Goal: Communication & Community: Ask a question

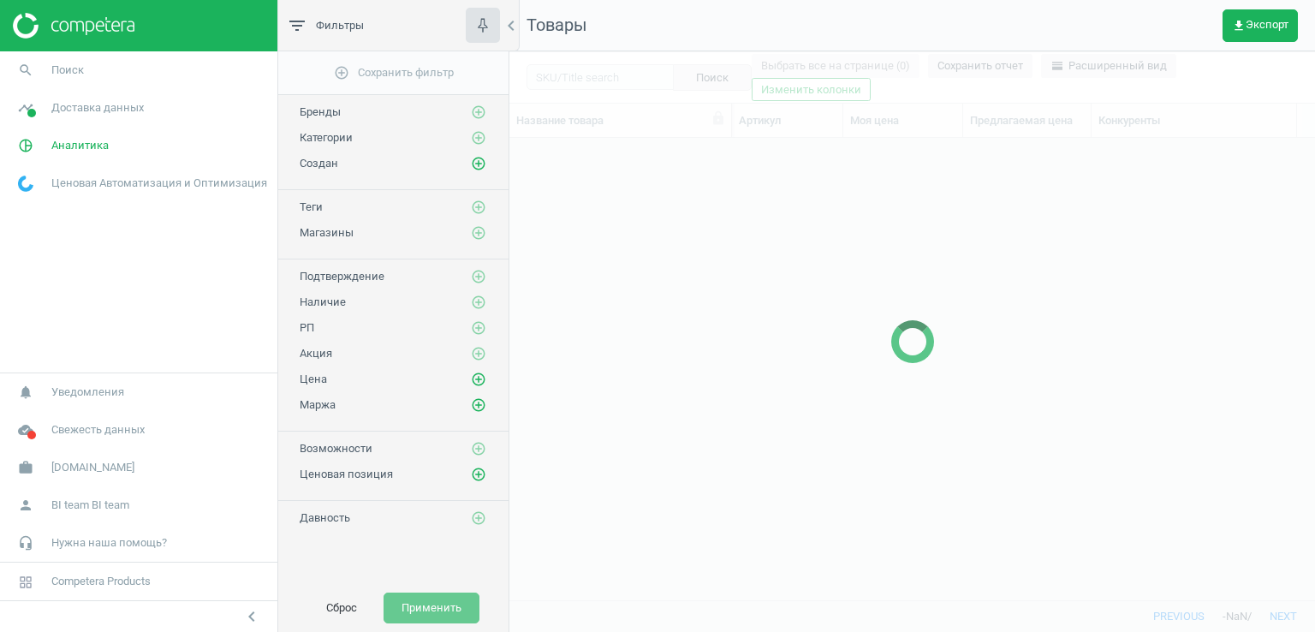
scroll to position [436, 793]
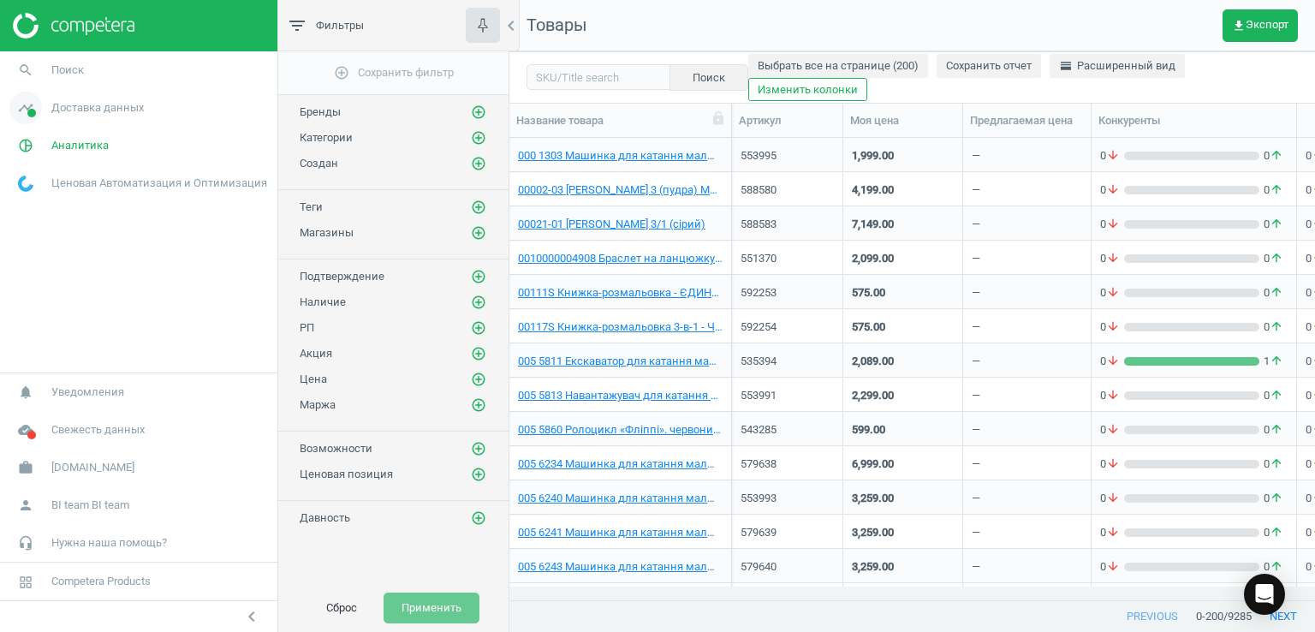
click at [118, 110] on span "Доставка данных" at bounding box center [97, 107] width 92 height 15
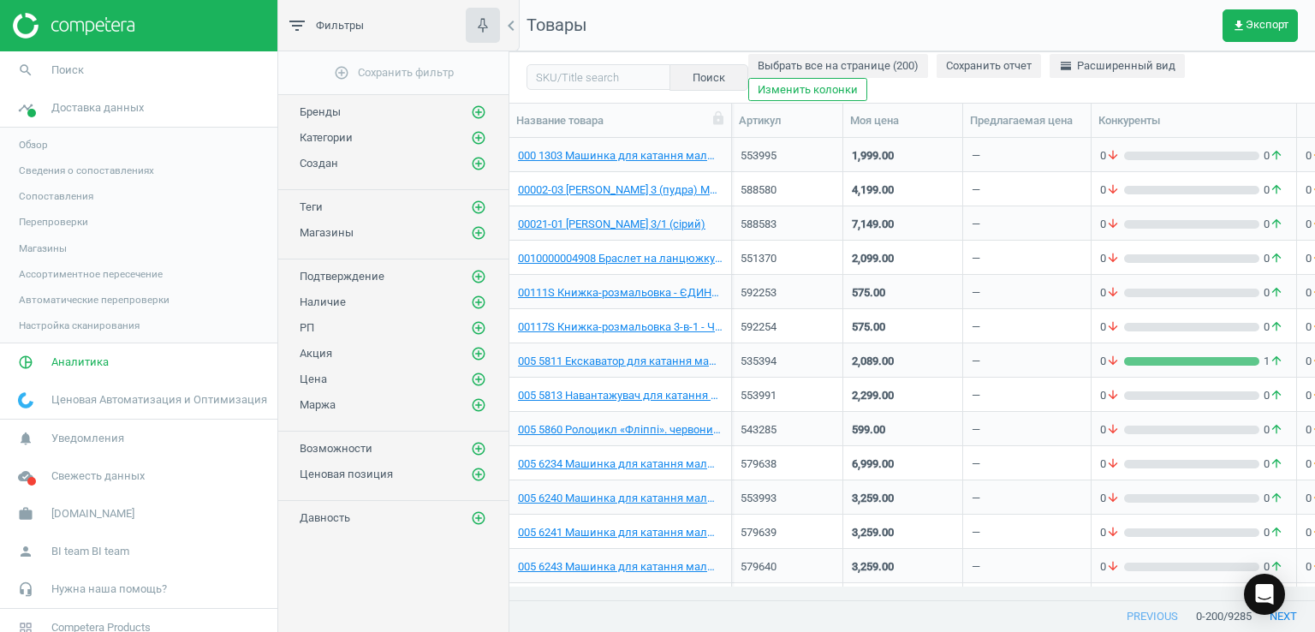
click at [51, 244] on span "Магазины" at bounding box center [43, 248] width 48 height 14
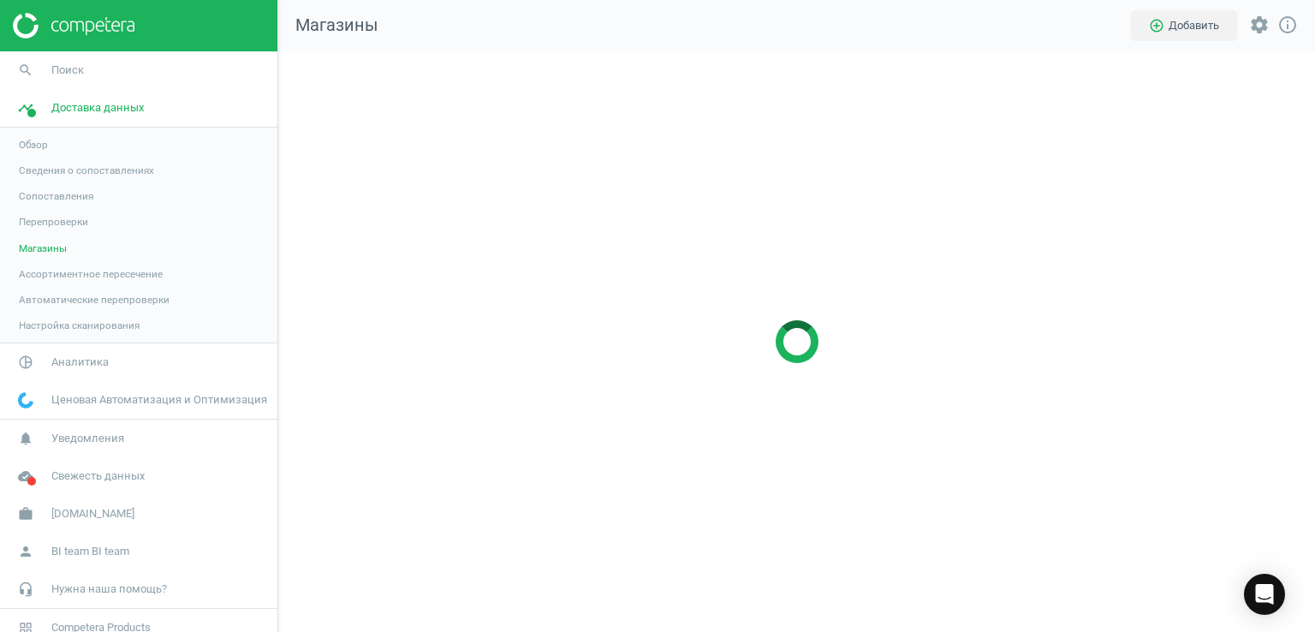
scroll to position [606, 1062]
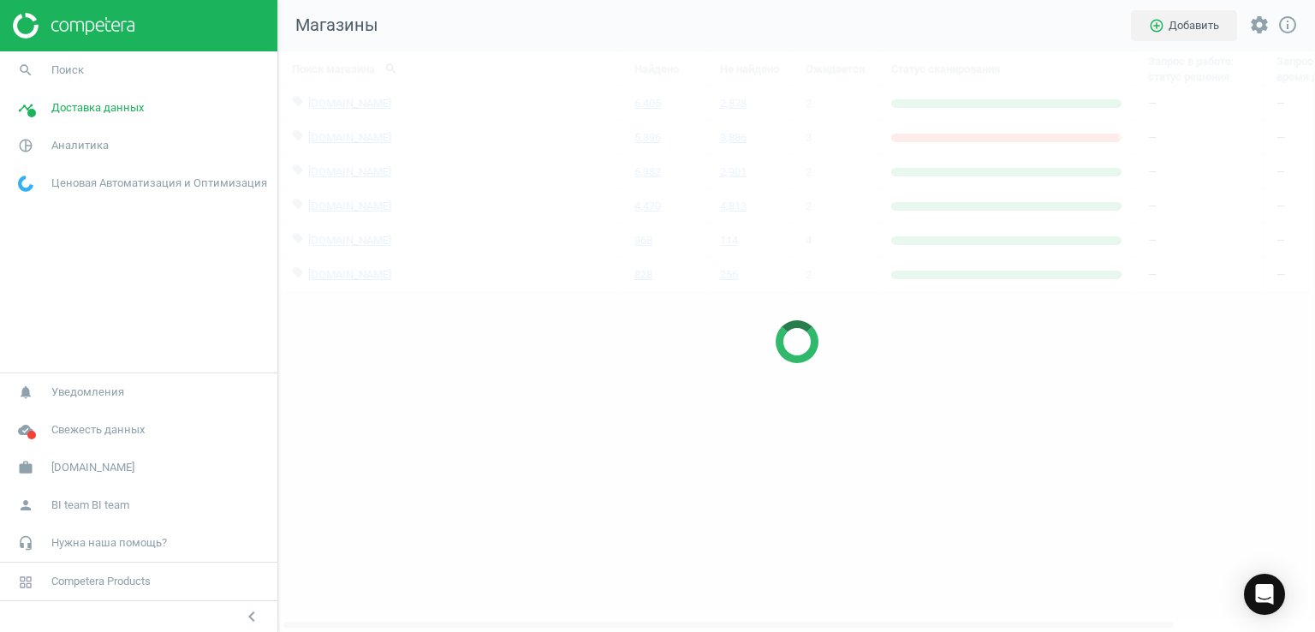
scroll to position [606, 1062]
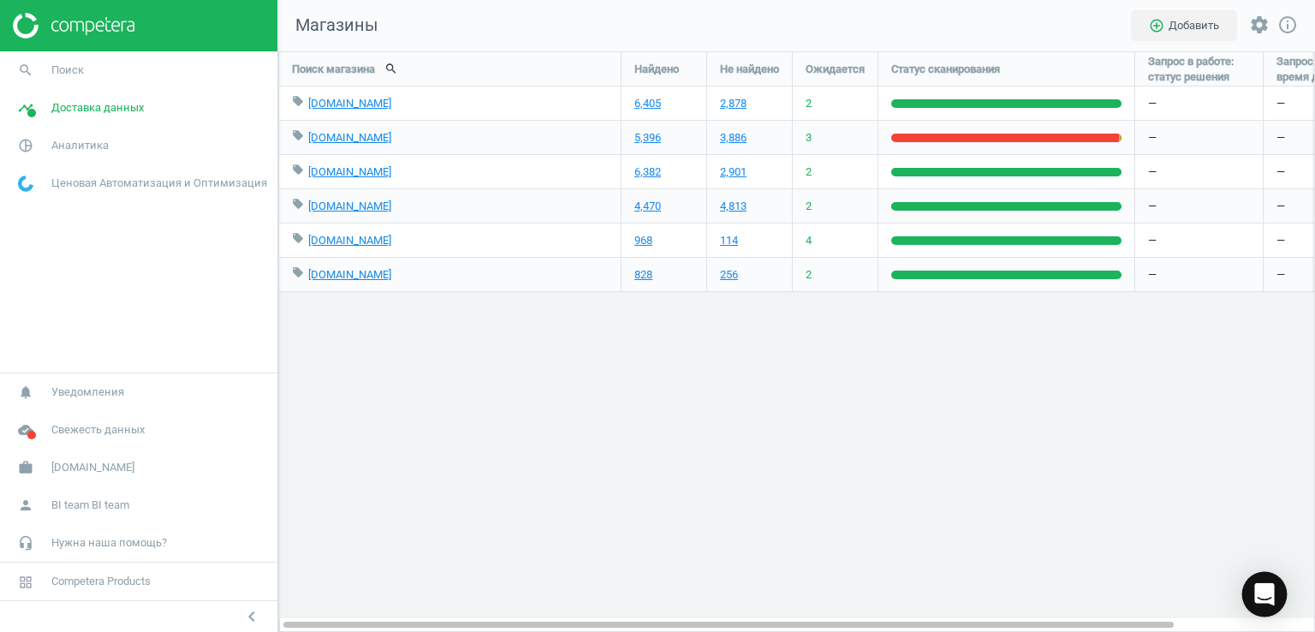
click at [1271, 590] on icon "Open Intercom Messenger" at bounding box center [1264, 594] width 20 height 22
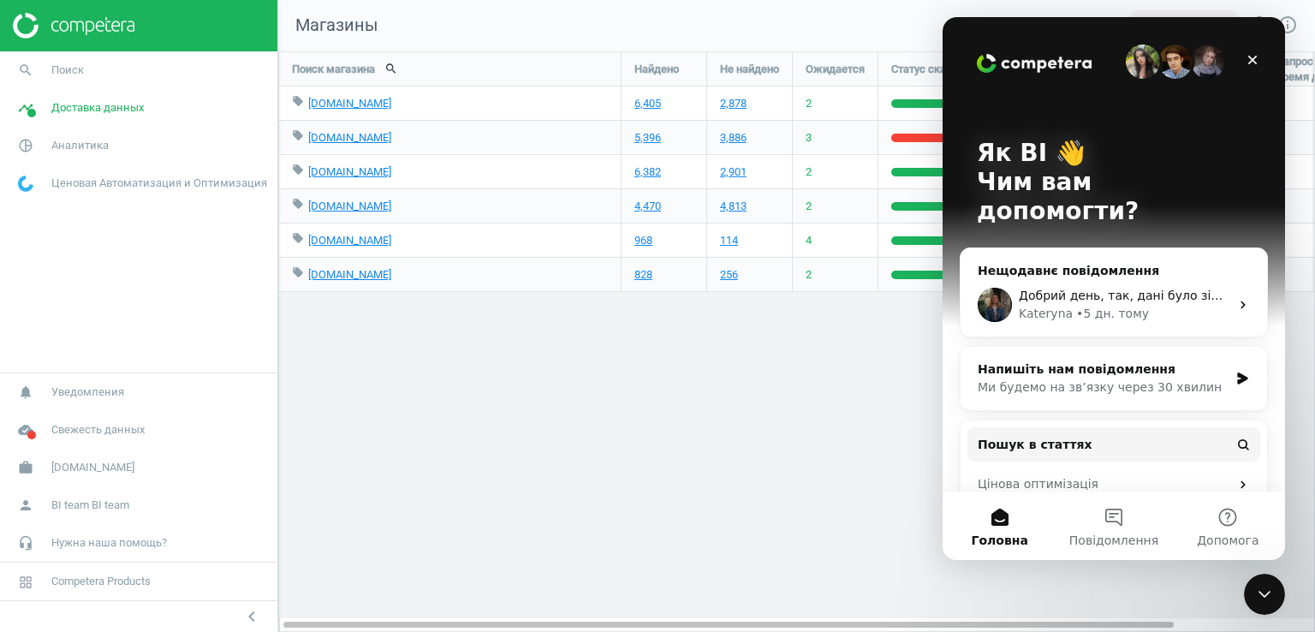
scroll to position [0, 0]
click at [1113, 529] on button "Повідомлення" at bounding box center [1113, 525] width 114 height 68
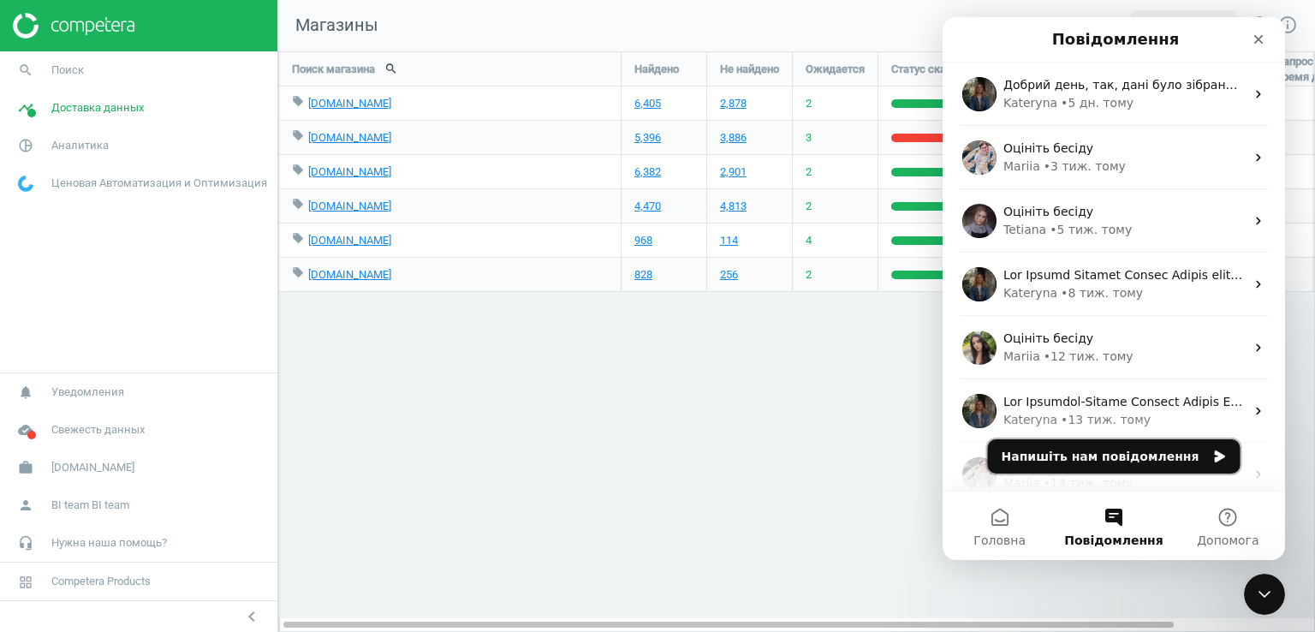
click at [1116, 439] on button "Напишіть нам повідомлення" at bounding box center [1114, 456] width 253 height 34
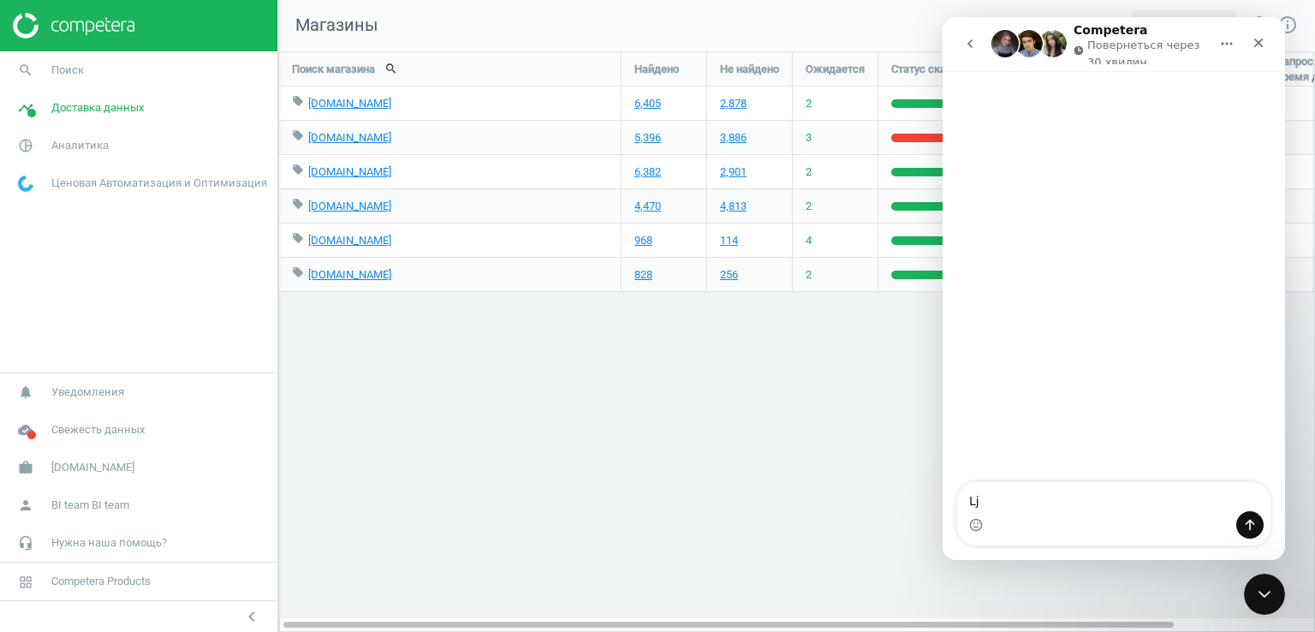
type textarea "L"
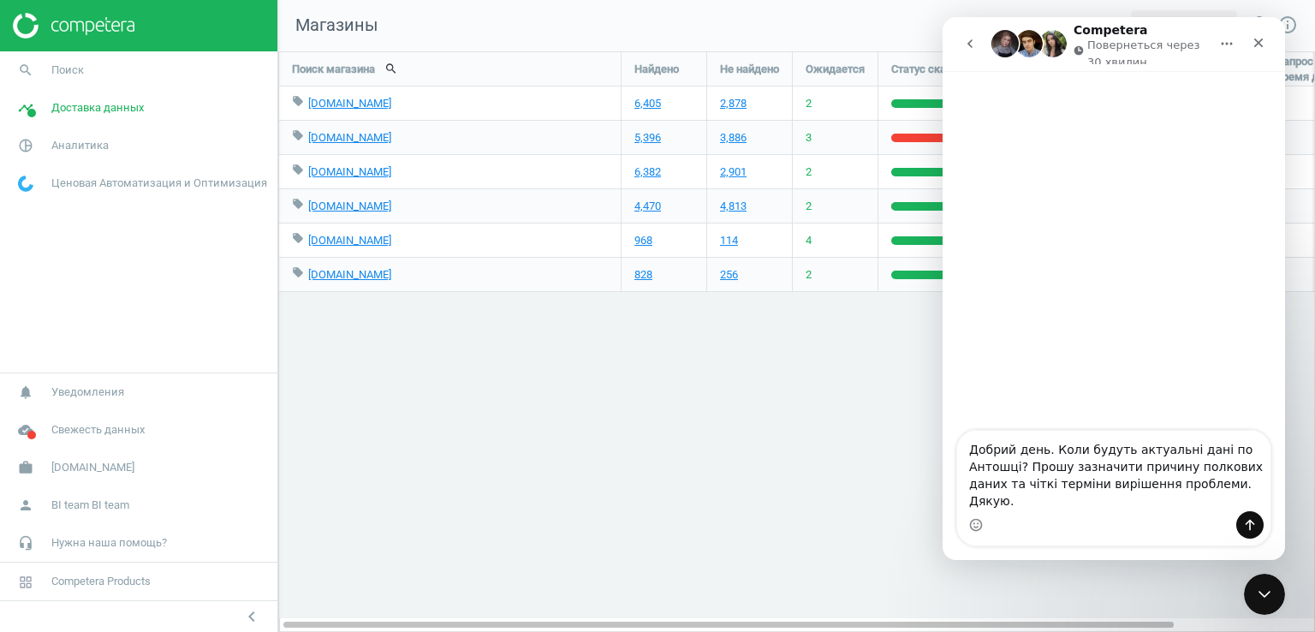
type textarea "Добрий день. Коли будуть актуальні дані по Антошці? Прошу зазначити причину пол…"
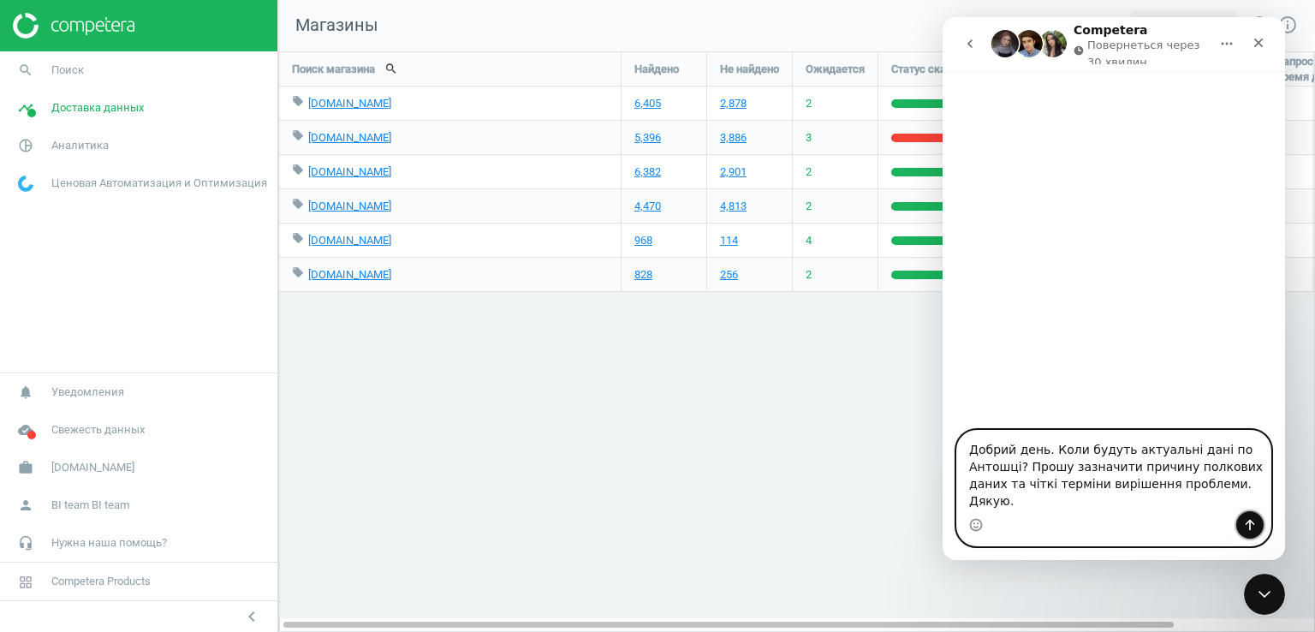
click at [1247, 521] on icon "Надіслати повідомлення…" at bounding box center [1250, 525] width 14 height 14
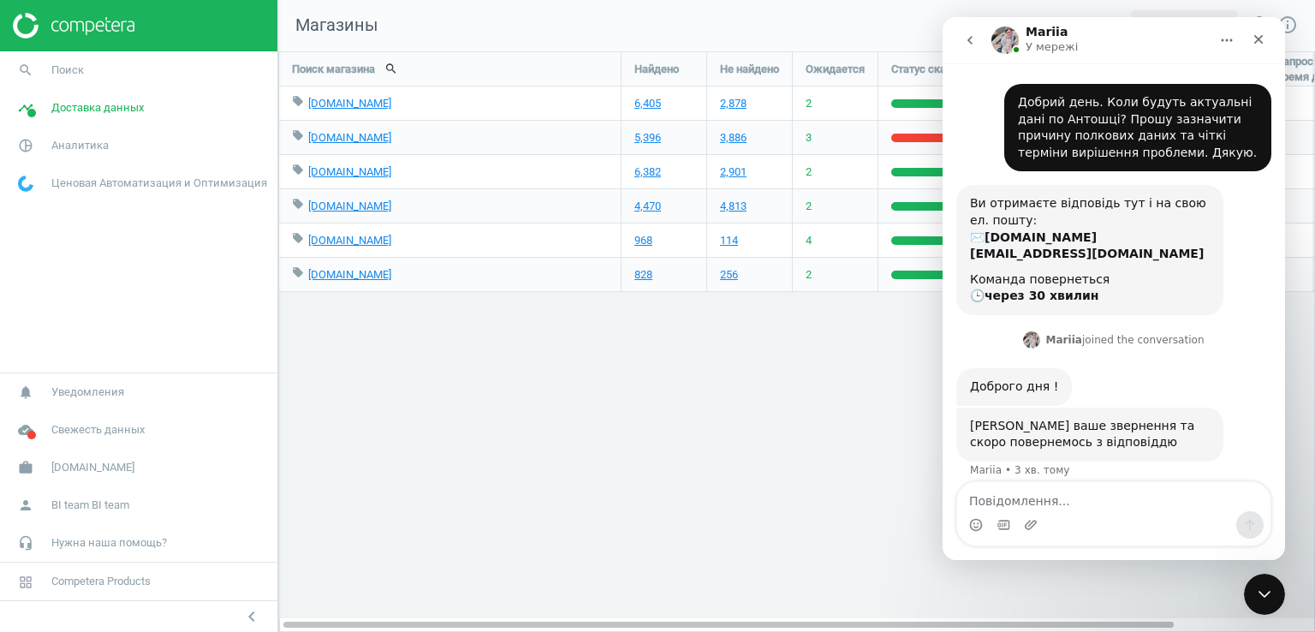
click at [866, 365] on div "Поиск магазина search Найдено Не найдено Ожидается Статус сканирования Запрос в…" at bounding box center [796, 341] width 1037 height 580
click at [1265, 594] on icon "Закрити програму для спілкування Intercom" at bounding box center [1262, 591] width 21 height 21
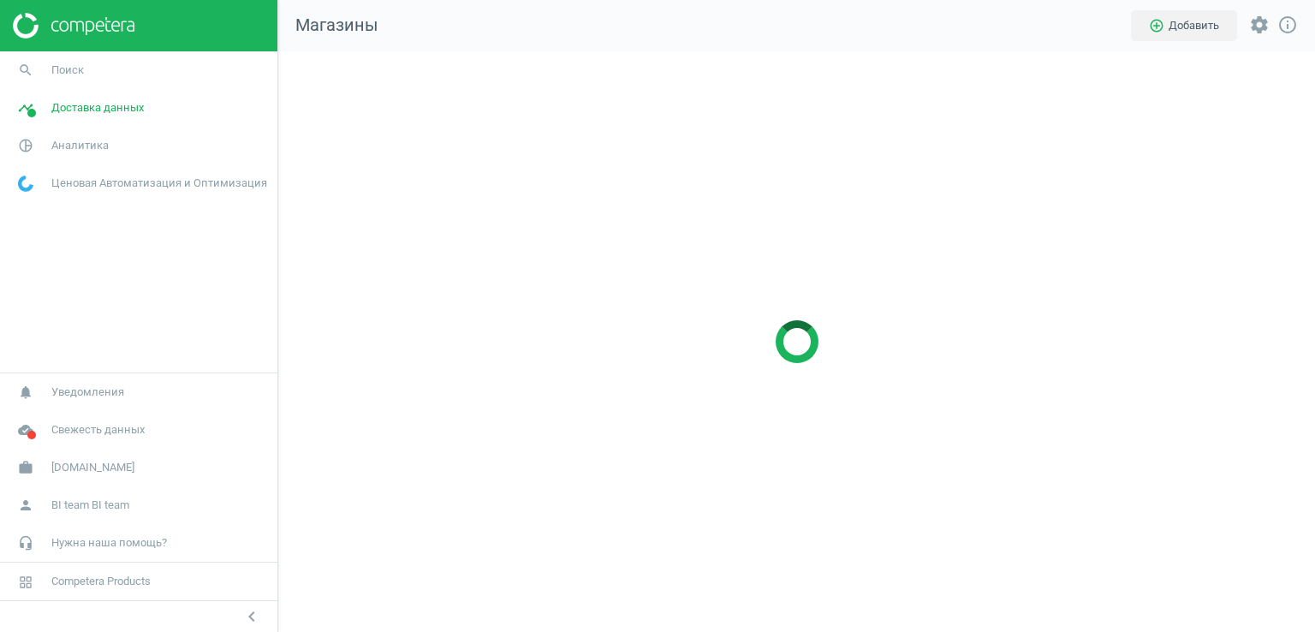
scroll to position [606, 1062]
